Goal: Check status: Check status

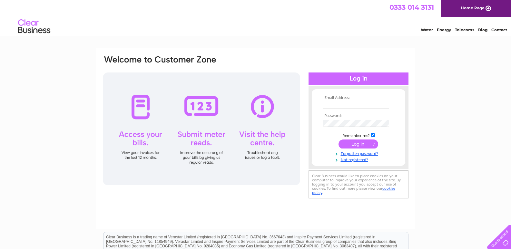
type input "[EMAIL_ADDRESS][DOMAIN_NAME]"
click at [374, 142] on input "submit" at bounding box center [359, 144] width 40 height 9
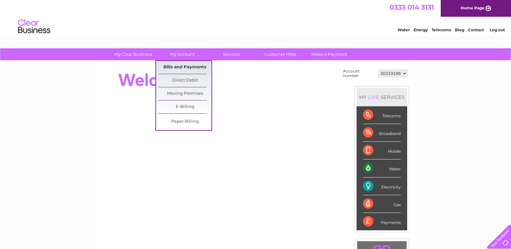
click at [183, 68] on link "Bills and Payments" at bounding box center [184, 67] width 53 height 13
